Goal: Task Accomplishment & Management: Complete application form

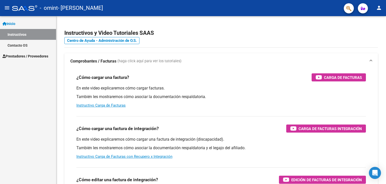
click at [17, 56] on span "Prestadores / Proveedores" at bounding box center [26, 56] width 46 height 6
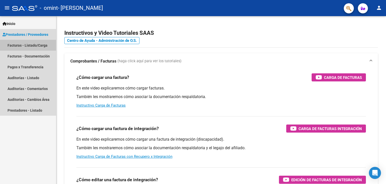
click at [19, 45] on link "Facturas - Listado/Carga" at bounding box center [28, 45] width 56 height 11
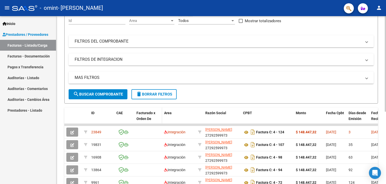
scroll to position [75, 0]
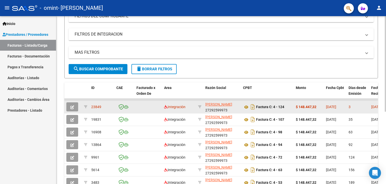
click at [75, 106] on button "button" at bounding box center [72, 106] width 12 height 9
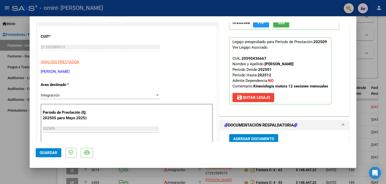
scroll to position [101, 0]
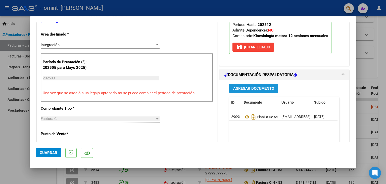
click at [248, 87] on span "Agregar Documento" at bounding box center [253, 88] width 41 height 5
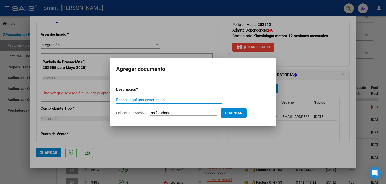
click at [132, 101] on input "Escriba aquí una descripcion" at bounding box center [169, 99] width 106 height 5
type input "informe"
click at [384, 65] on div at bounding box center [193, 92] width 386 height 184
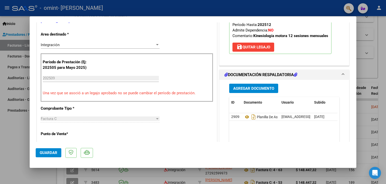
click at [380, 59] on div at bounding box center [193, 92] width 386 height 184
type input "$ 0,00"
